Goal: Check status

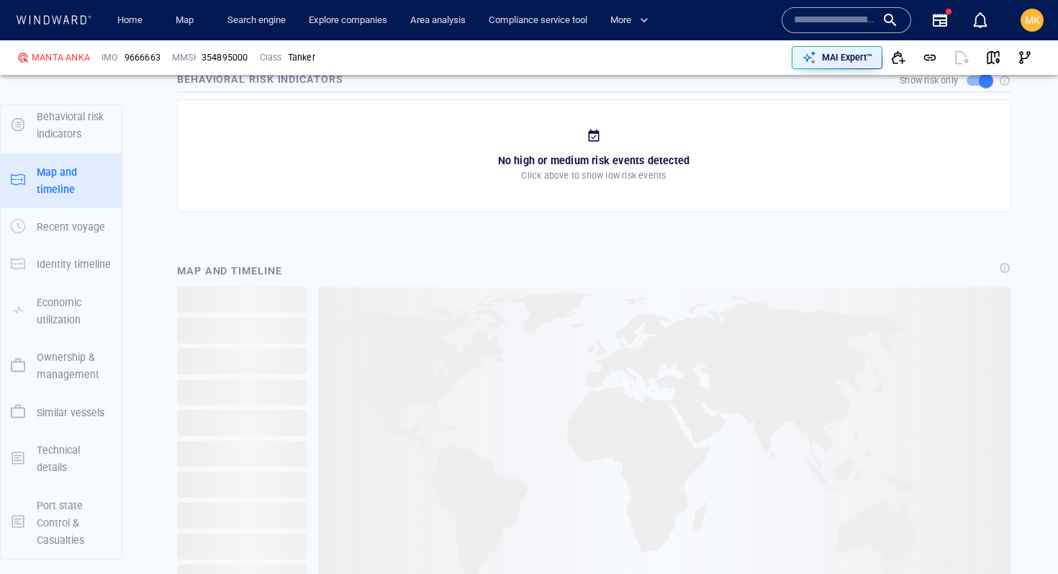
scroll to position [975, 0]
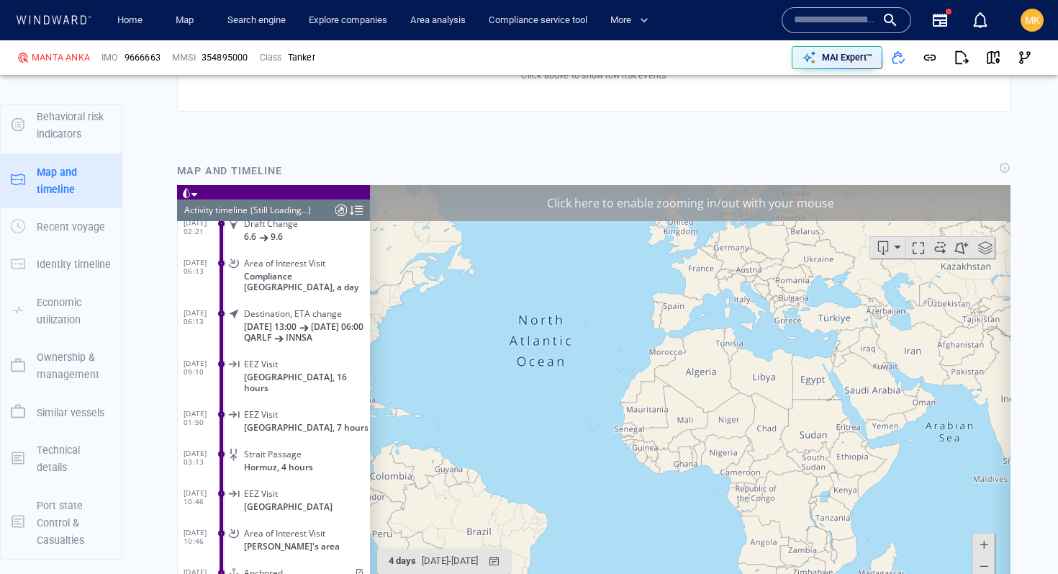
scroll to position [7566, 0]
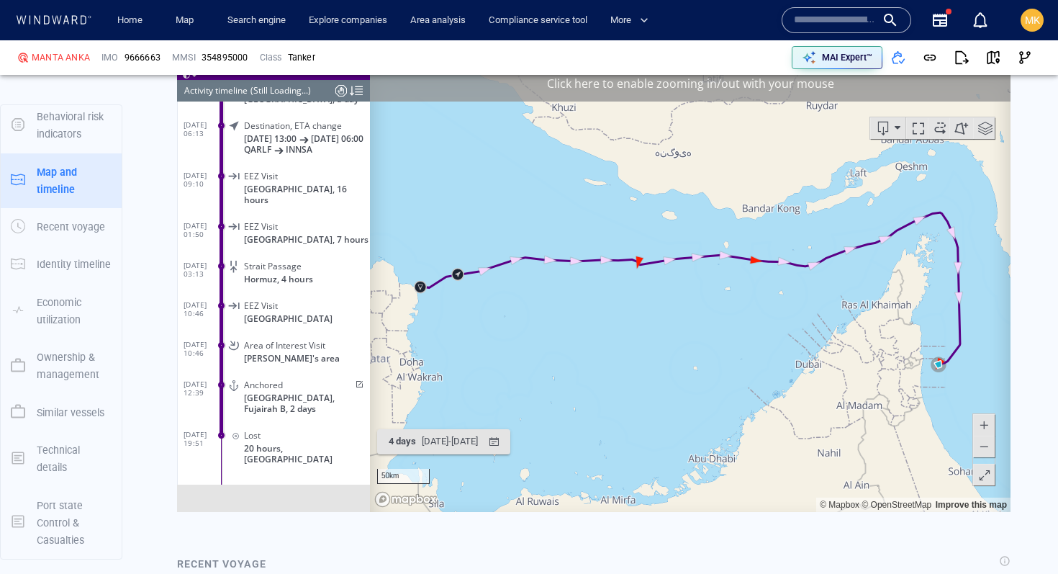
scroll to position [1109, 0]
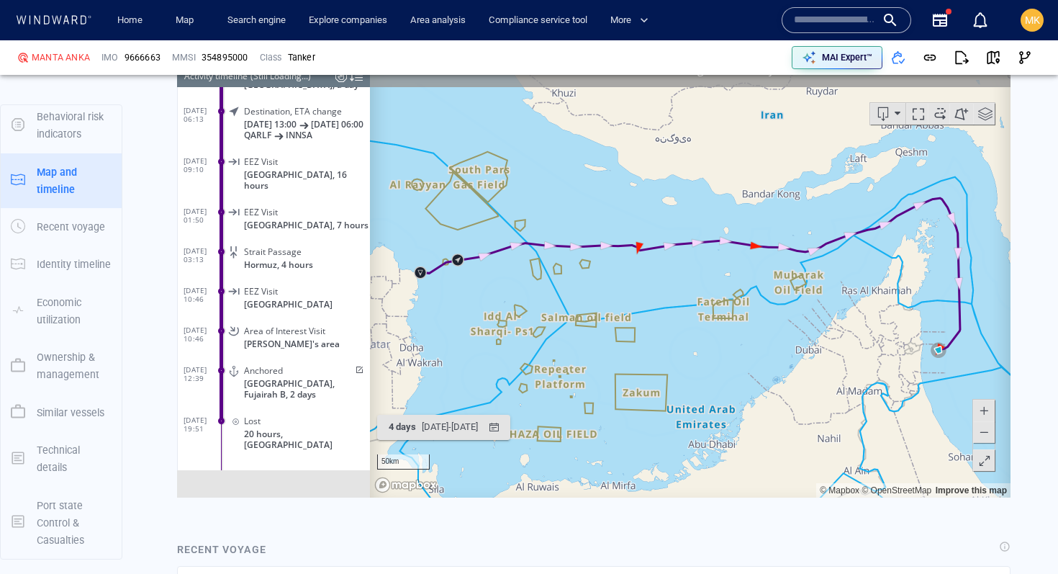
click at [356, 368] on span at bounding box center [358, 370] width 12 height 9
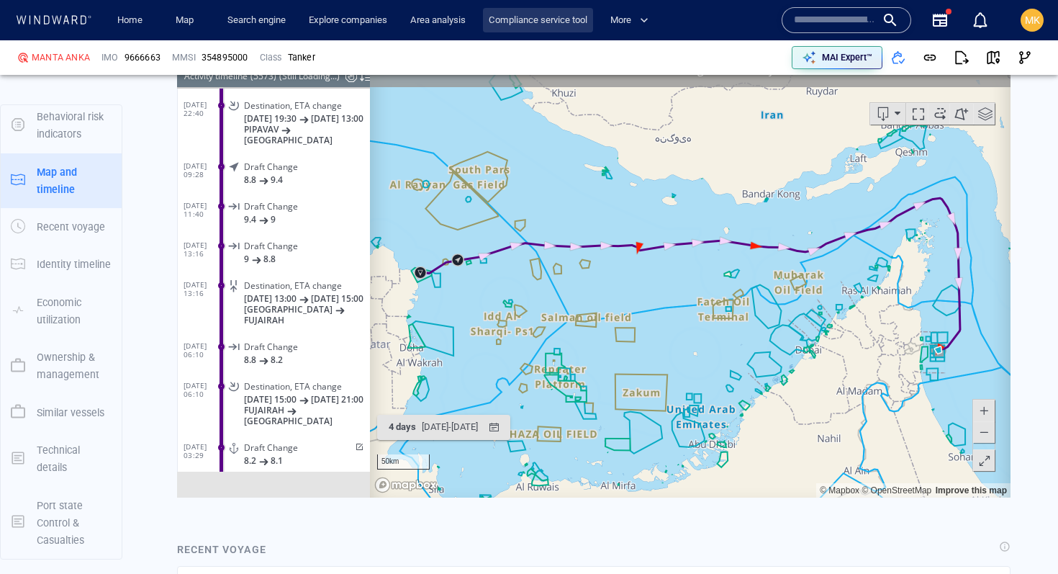
scroll to position [220301, 0]
